Goal: Book appointment/travel/reservation

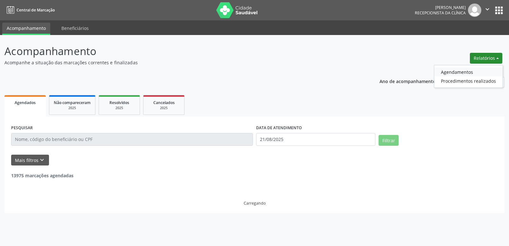
click at [452, 71] on link "Agendamentos" at bounding box center [468, 71] width 68 height 9
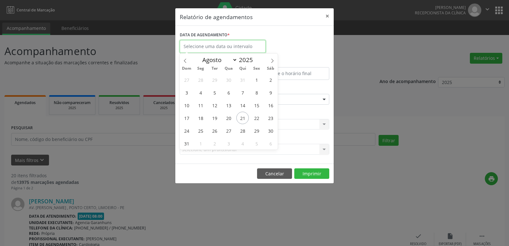
click at [244, 45] on input "text" at bounding box center [223, 46] width 86 height 13
click at [240, 41] on input "text" at bounding box center [223, 46] width 86 height 13
click at [272, 60] on icon at bounding box center [272, 61] width 4 height 4
select select "8"
click at [240, 80] on span "4" at bounding box center [242, 79] width 12 height 12
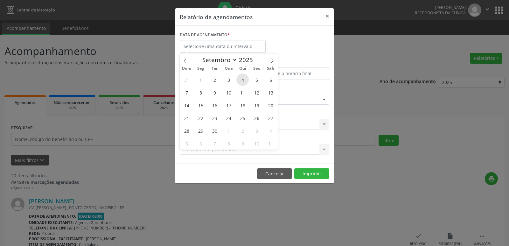
type input "[DATE]"
click at [240, 80] on span "4" at bounding box center [242, 79] width 12 height 12
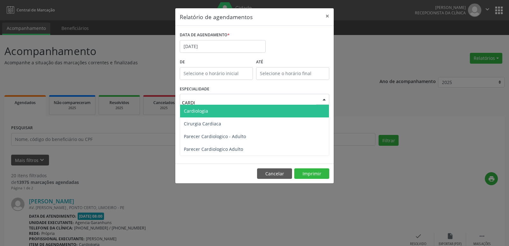
type input "CARDIO"
click at [225, 108] on span "Cardiologia" at bounding box center [254, 111] width 149 height 13
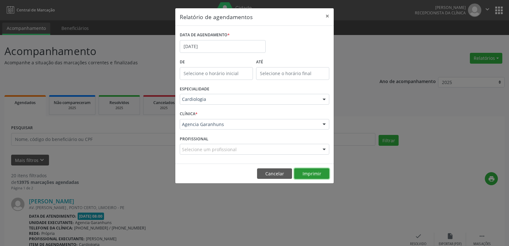
click at [316, 172] on button "Imprimir" at bounding box center [311, 173] width 35 height 11
click at [326, 16] on button "×" at bounding box center [327, 16] width 13 height 16
